Goal: Find specific page/section: Find specific page/section

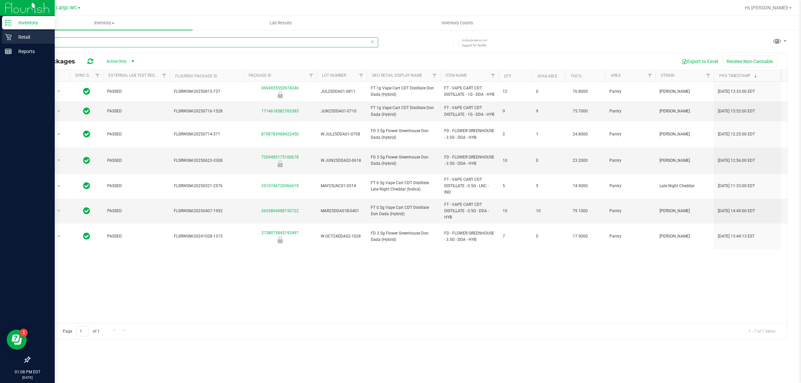
drag, startPoint x: 32, startPoint y: 44, endPoint x: 14, endPoint y: 41, distance: 19.0
click at [19, 44] on div "Include items not tagged for facility dda All Packages Active Only Active Only …" at bounding box center [408, 131] width 785 height 204
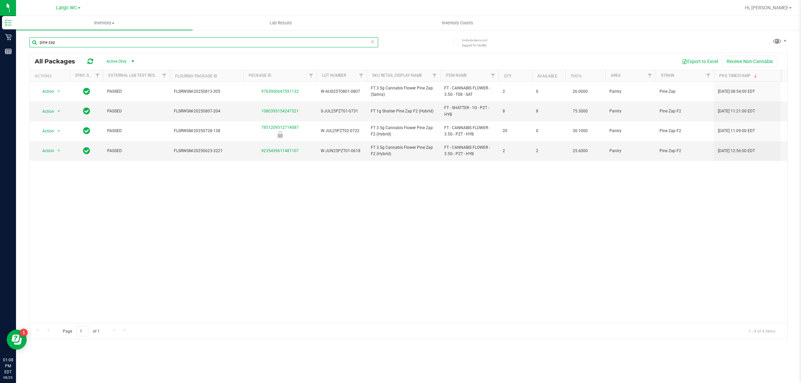
type input "pine zap"
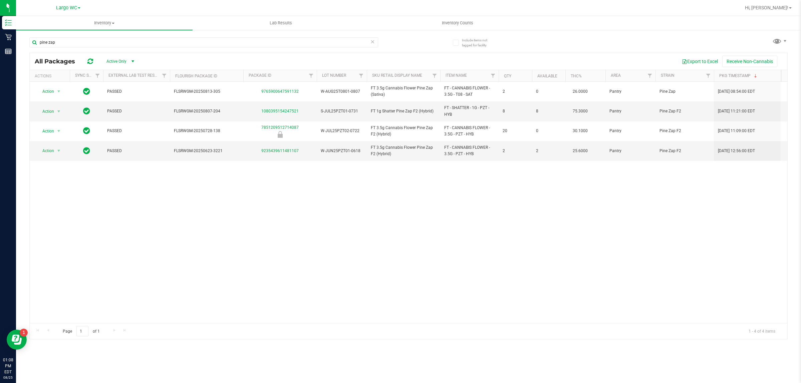
click at [61, 197] on div "Action Action Global inventory Package audit log Print package label Print prod…" at bounding box center [408, 202] width 757 height 241
click at [177, 238] on div "Action Action Global inventory Package audit log Print package label Print prod…" at bounding box center [408, 202] width 757 height 241
